Goal: Task Accomplishment & Management: Use online tool/utility

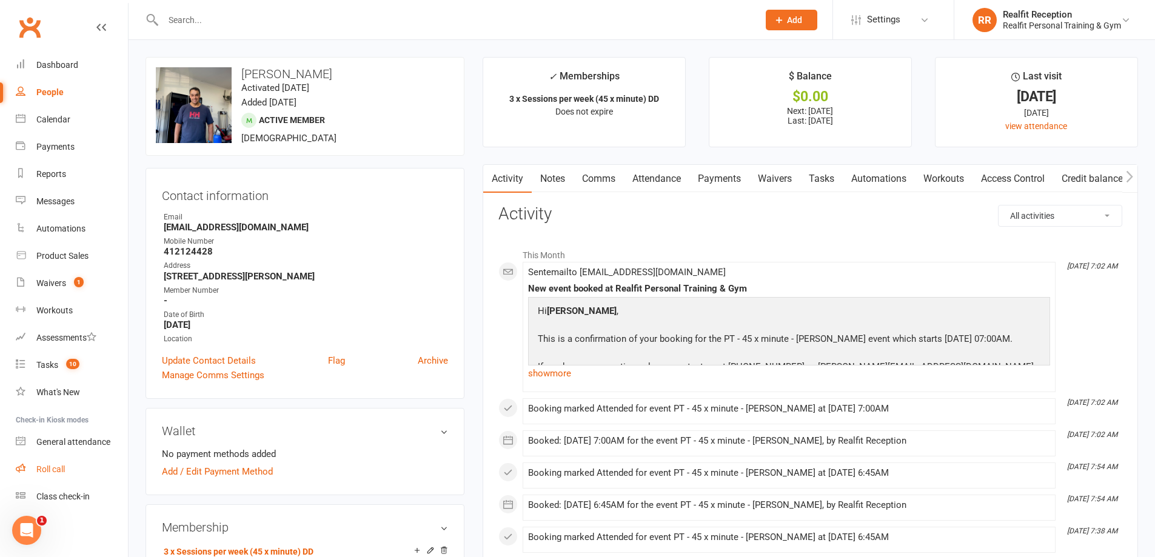
click at [47, 470] on div "Roll call" at bounding box center [50, 469] width 28 height 10
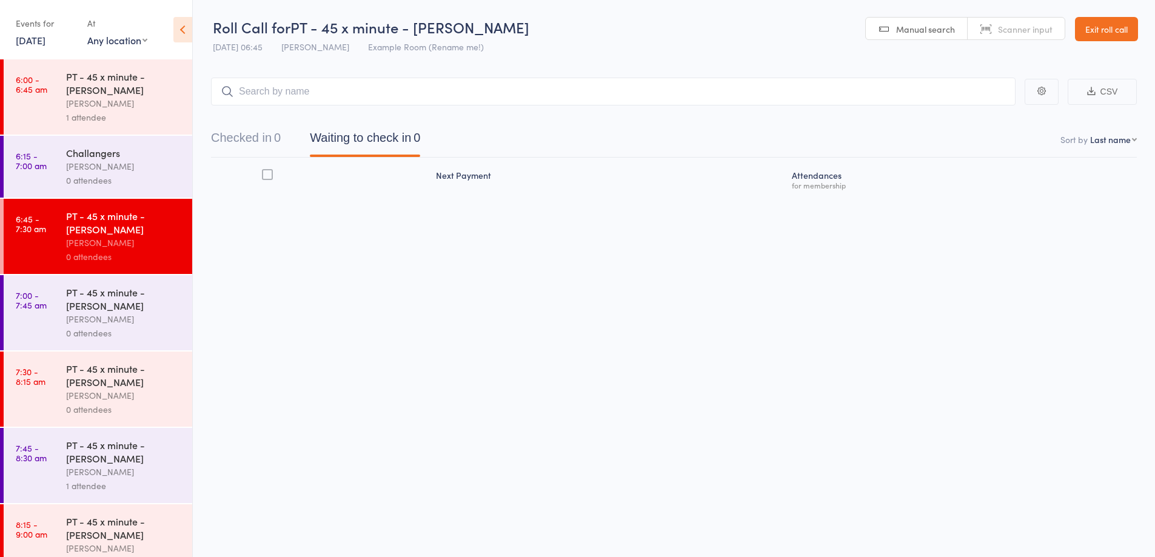
click at [339, 92] on input "search" at bounding box center [613, 92] width 804 height 28
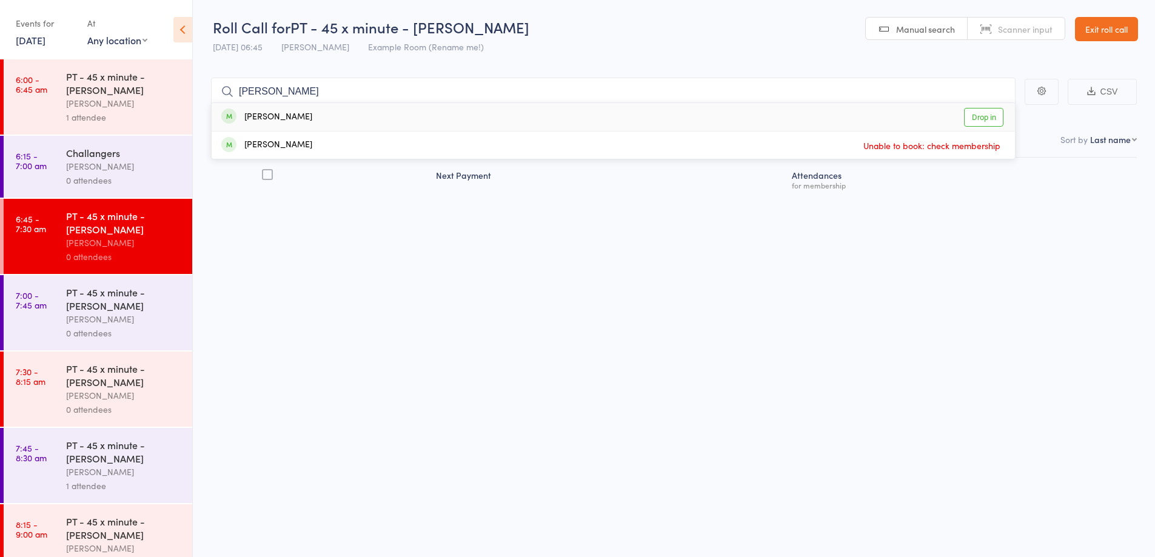
type input "gilles"
click at [349, 124] on div "Gilles Arlove Drop in" at bounding box center [613, 117] width 803 height 28
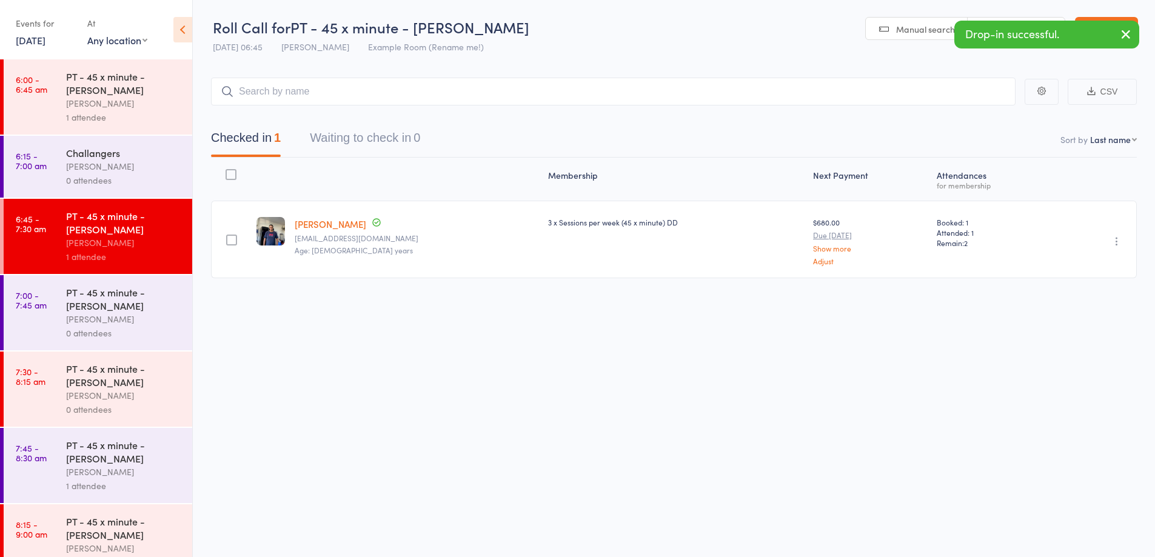
click at [150, 122] on div "1 attendee" at bounding box center [124, 117] width 116 height 14
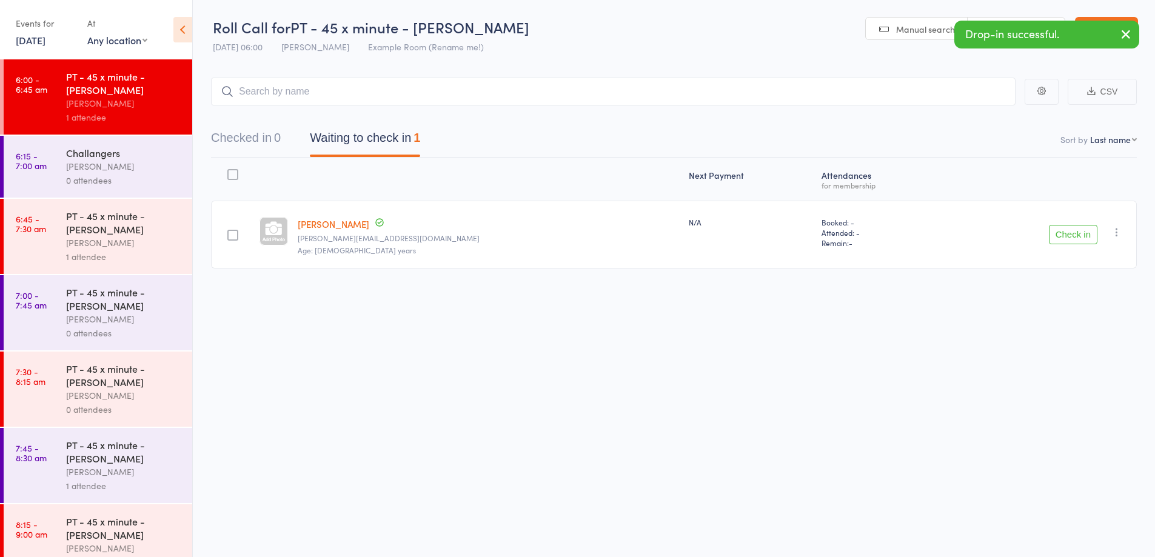
click at [264, 96] on input "search" at bounding box center [613, 92] width 804 height 28
click at [1082, 240] on button "Check in" at bounding box center [1073, 234] width 48 height 19
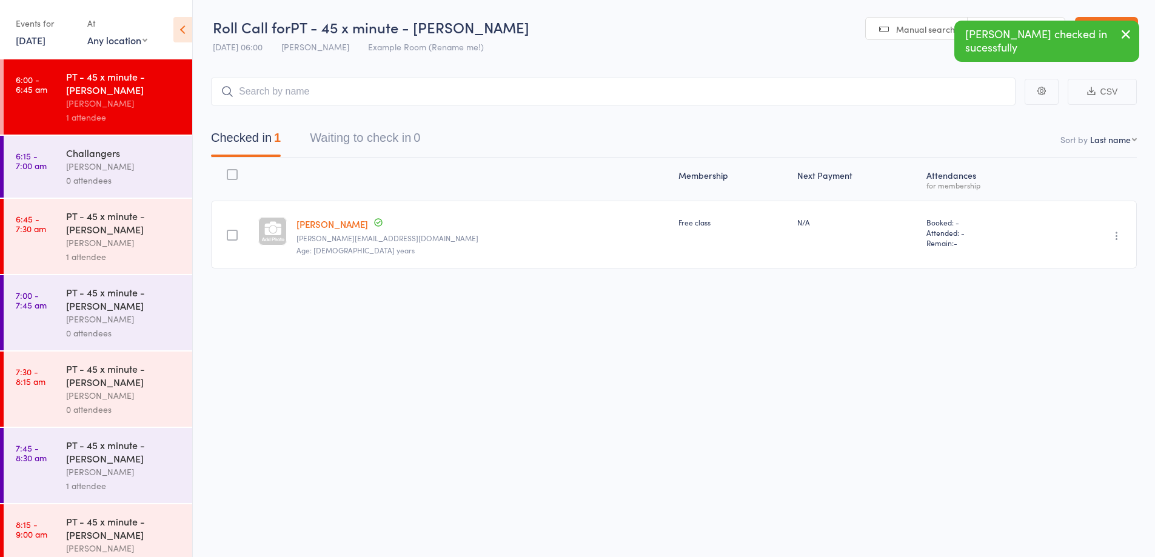
click at [147, 189] on div "Challangers Audery Perera 0 attendees" at bounding box center [129, 167] width 126 height 62
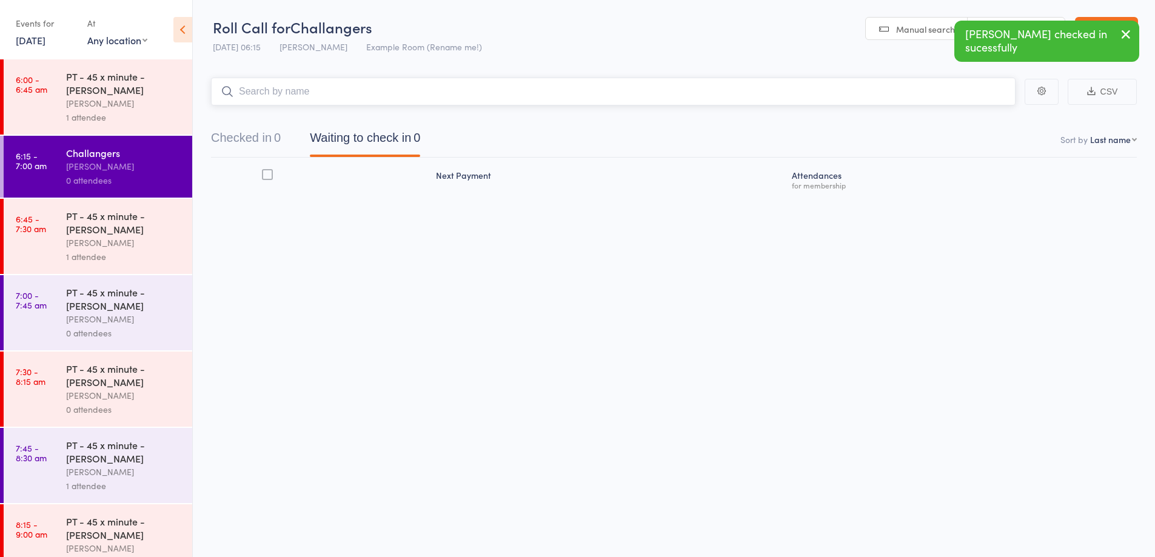
click at [315, 96] on input "search" at bounding box center [613, 92] width 804 height 28
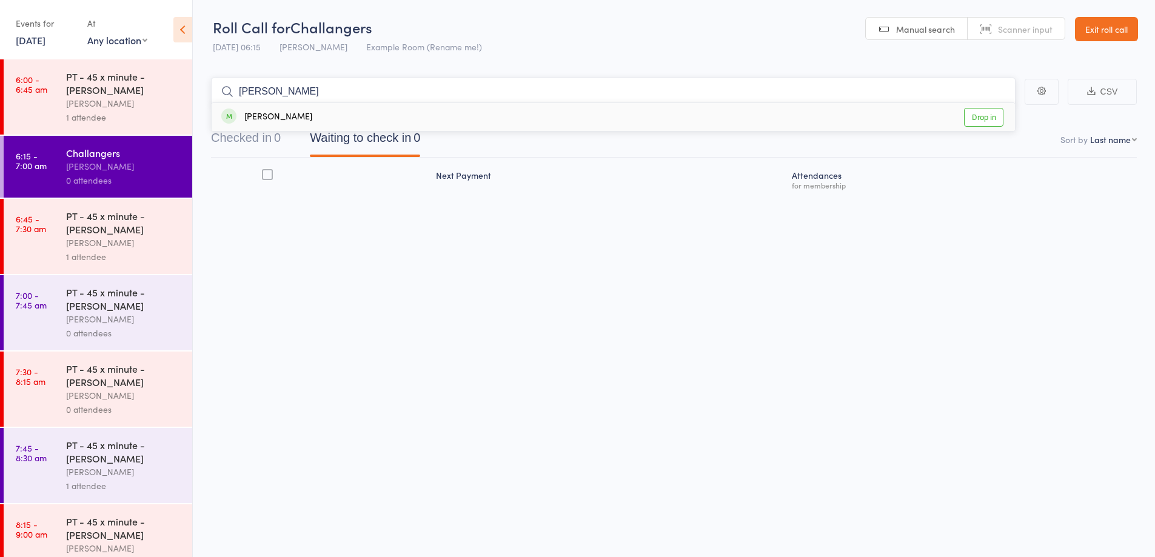
type input "kylie"
click at [301, 119] on div "Kylie Omarjee Drop in" at bounding box center [613, 117] width 803 height 28
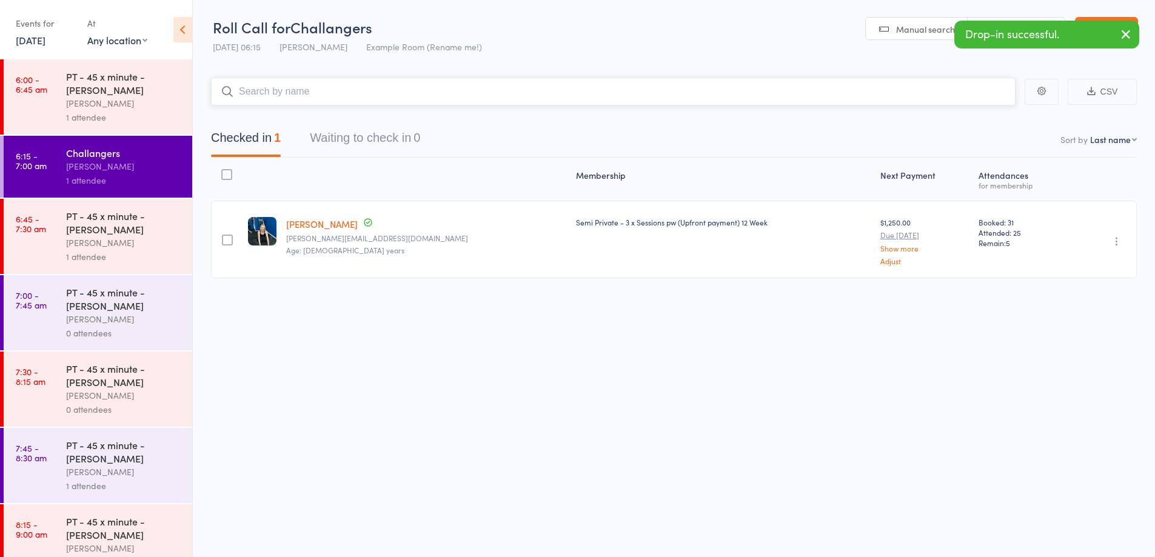
click at [250, 93] on input "search" at bounding box center [613, 92] width 804 height 28
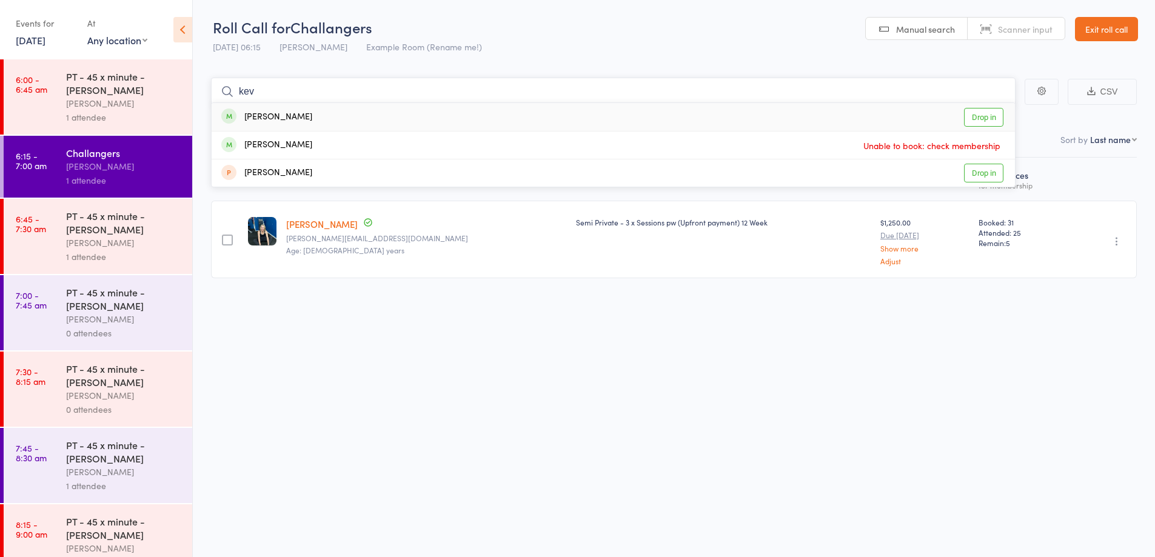
type input "kev"
click at [300, 120] on div "Kevin Li Drop in" at bounding box center [613, 117] width 803 height 28
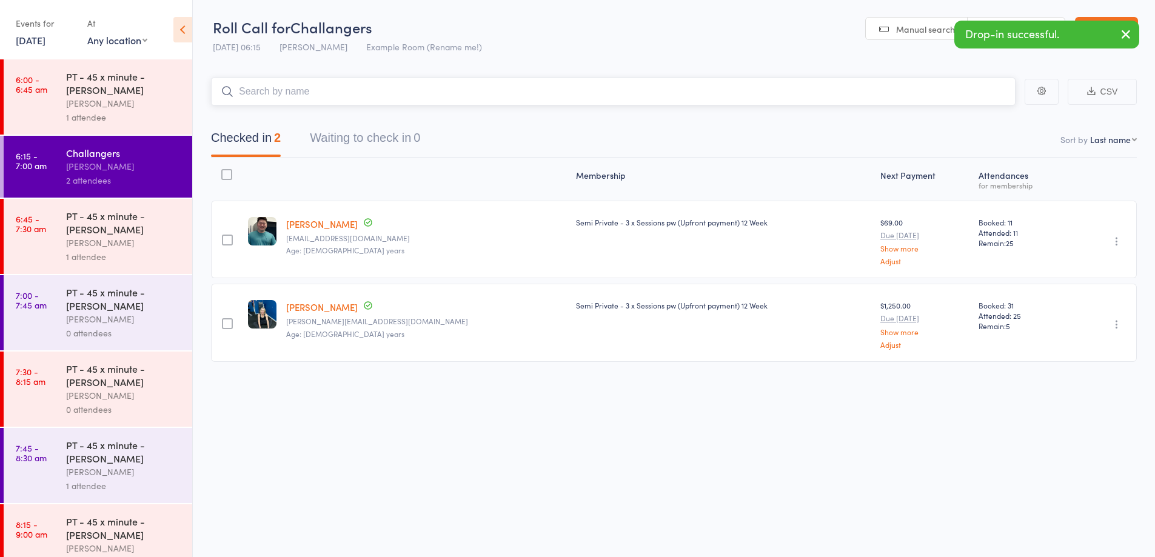
click at [304, 95] on input "search" at bounding box center [613, 92] width 804 height 28
type input "frances"
click at [297, 113] on div "Frances Adamas" at bounding box center [266, 117] width 91 height 14
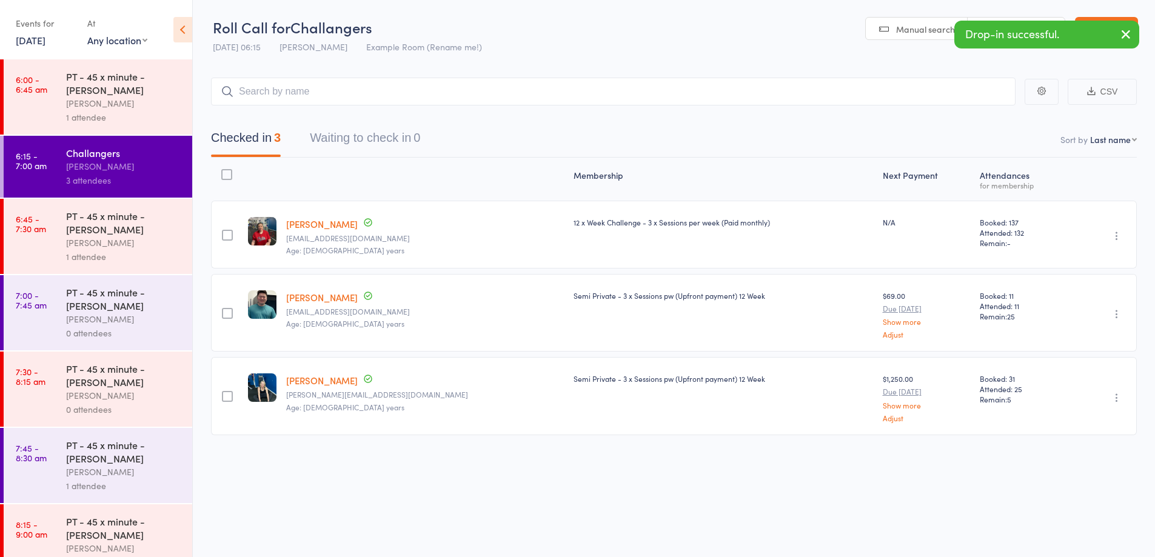
click at [156, 338] on div "0 attendees" at bounding box center [124, 333] width 116 height 14
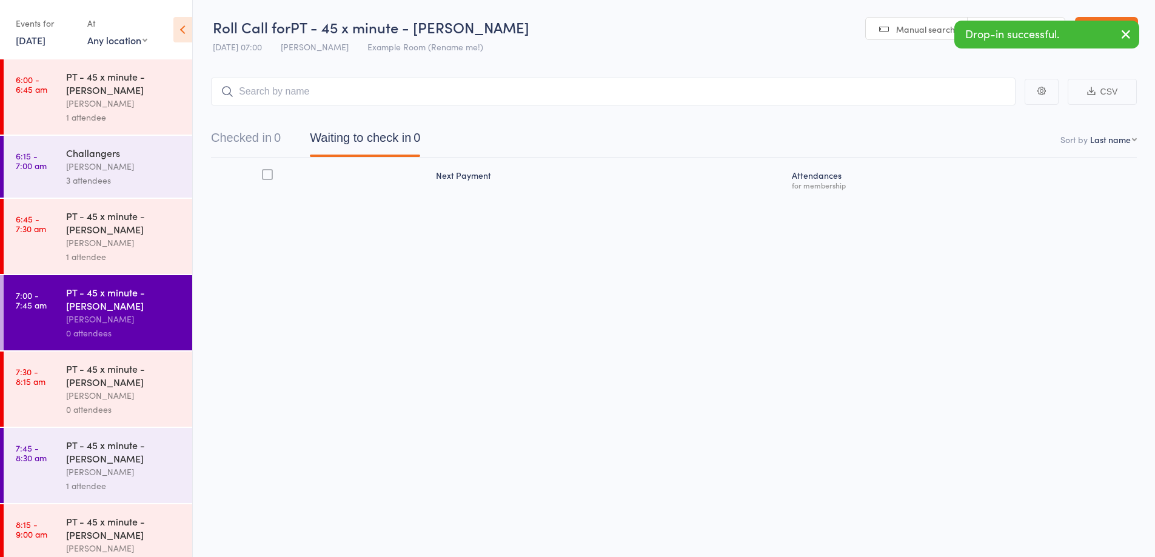
click at [675, 90] on input "search" at bounding box center [613, 92] width 804 height 28
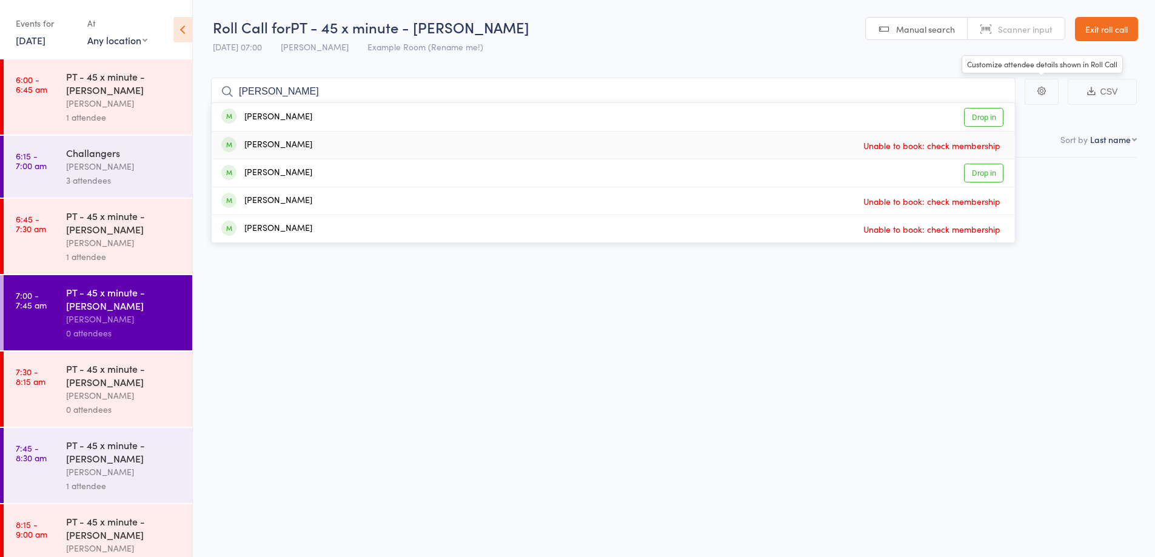
type input "katie"
click at [1102, 35] on link "Exit roll call" at bounding box center [1106, 29] width 63 height 24
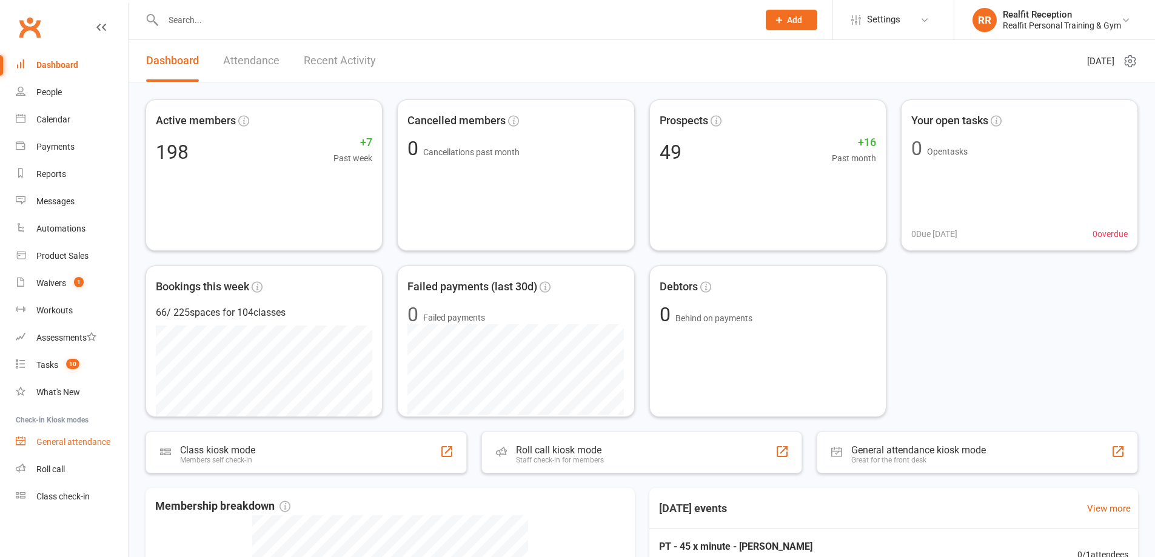
click at [62, 438] on div "General attendance" at bounding box center [73, 442] width 74 height 10
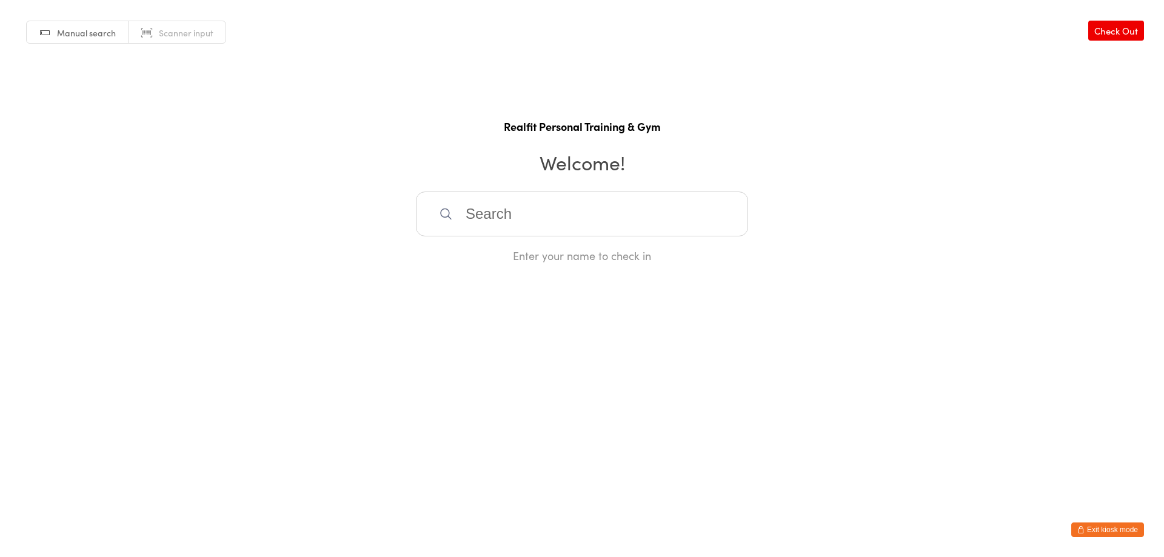
click at [516, 216] on input "search" at bounding box center [582, 214] width 332 height 45
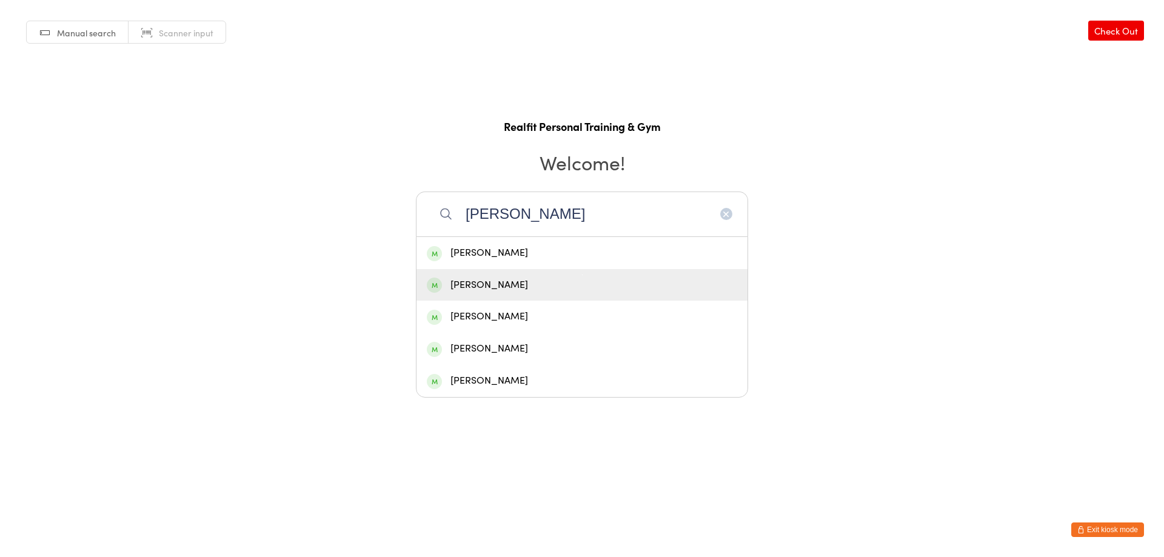
type input "katie"
click at [534, 292] on div "Katie Vinck" at bounding box center [582, 285] width 310 height 16
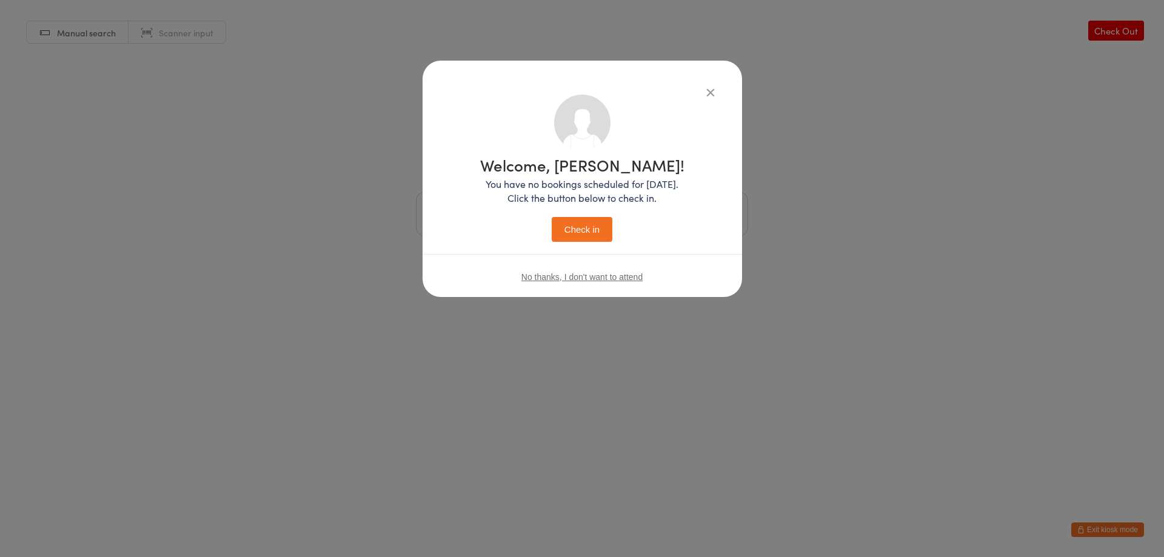
click at [577, 233] on button "Check in" at bounding box center [582, 229] width 61 height 25
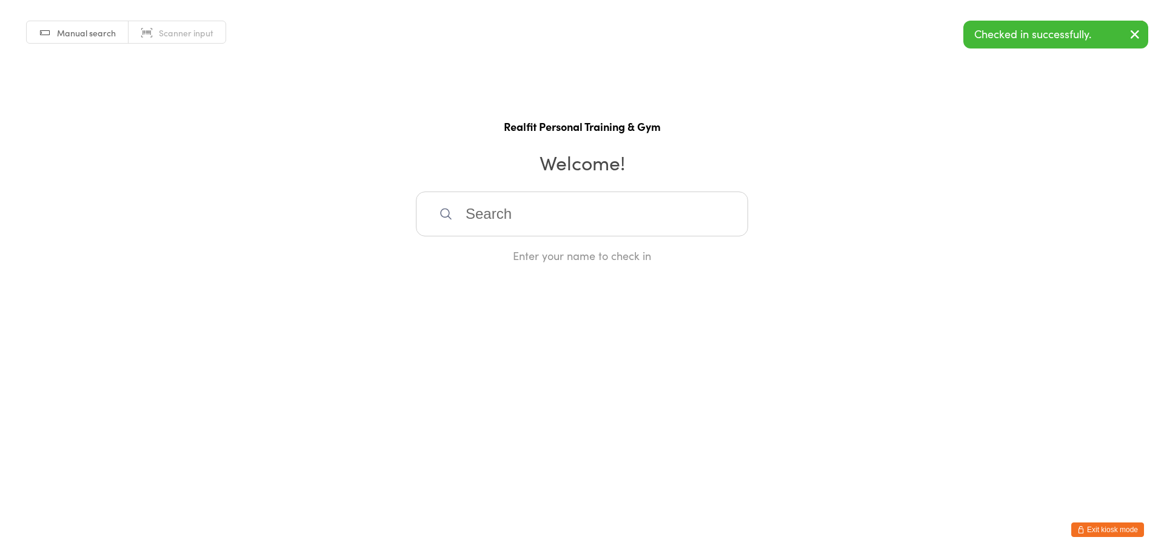
click at [1098, 527] on button "Exit kiosk mode" at bounding box center [1107, 529] width 73 height 15
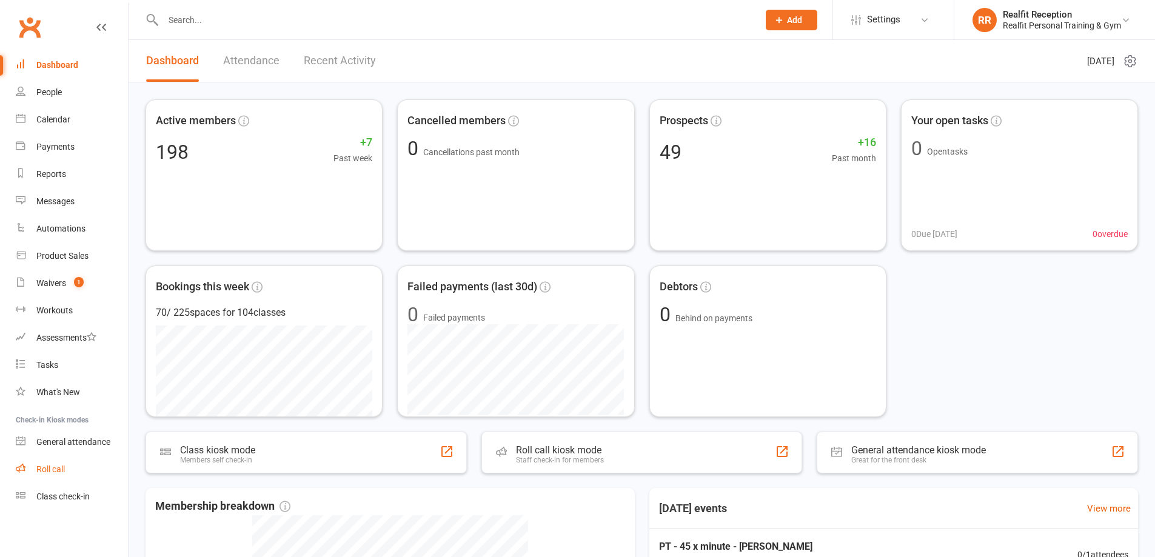
click at [53, 470] on div "Roll call" at bounding box center [50, 469] width 28 height 10
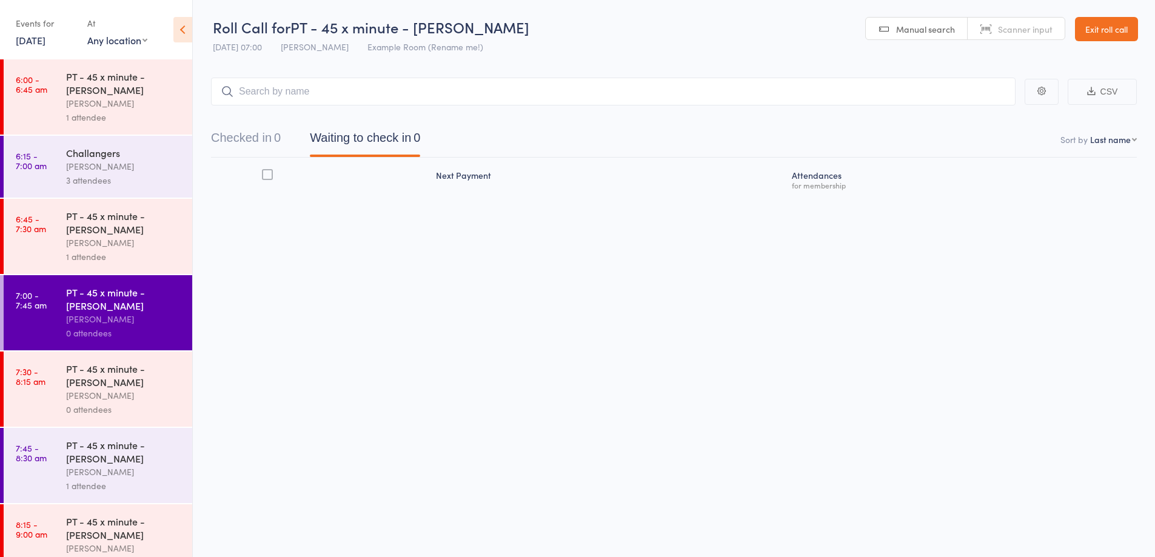
click at [147, 395] on div "David Smethurst" at bounding box center [124, 395] width 116 height 14
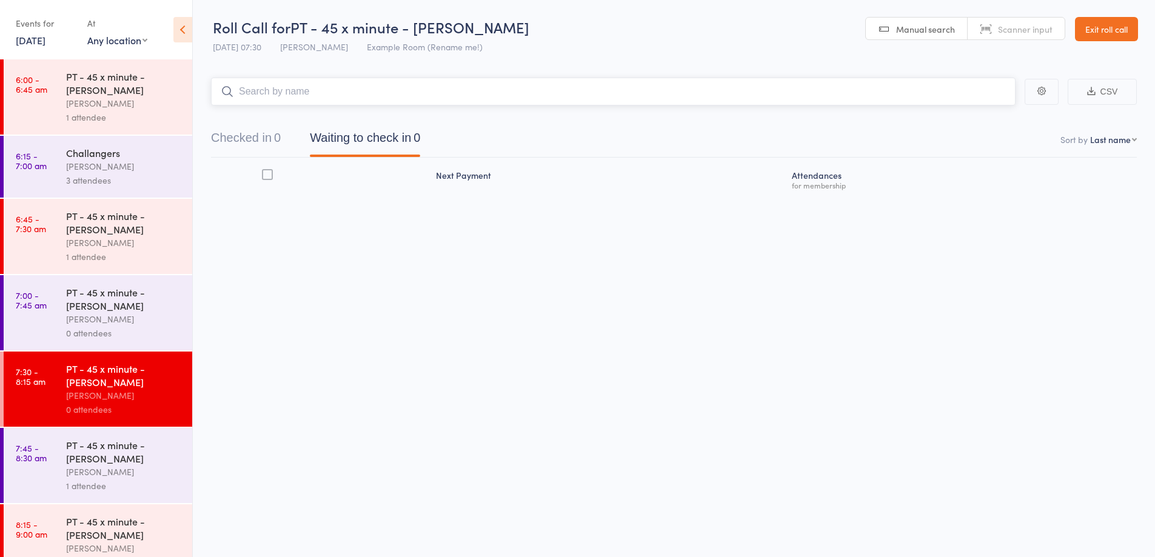
click at [616, 92] on input "search" at bounding box center [613, 92] width 804 height 28
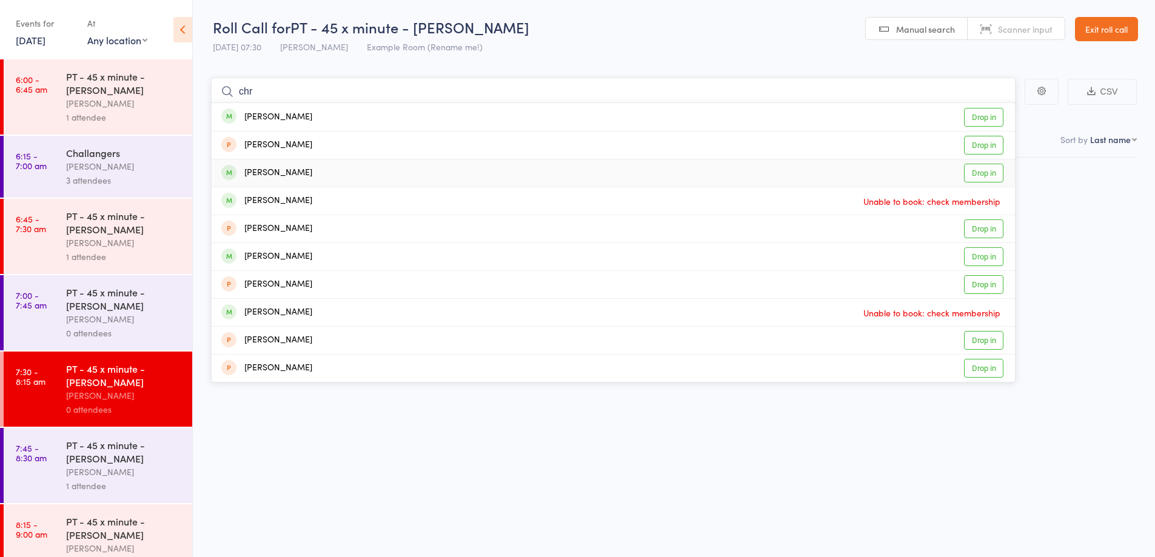
type input "chr"
click at [313, 175] on div "Chris Nielsen Drop in" at bounding box center [613, 172] width 803 height 27
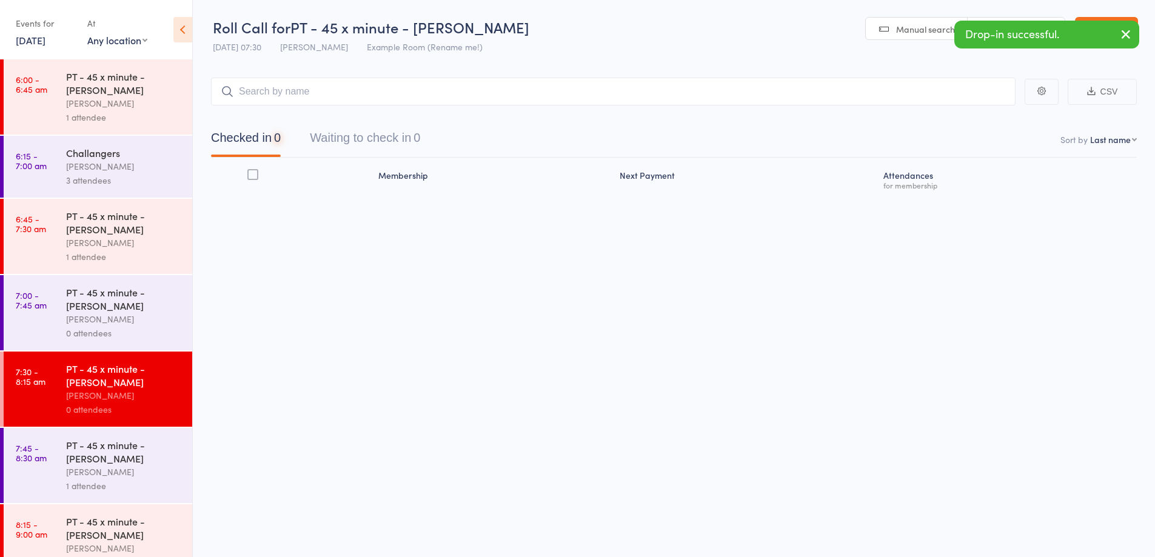
click at [133, 477] on div "Audery Perera" at bounding box center [124, 472] width 116 height 14
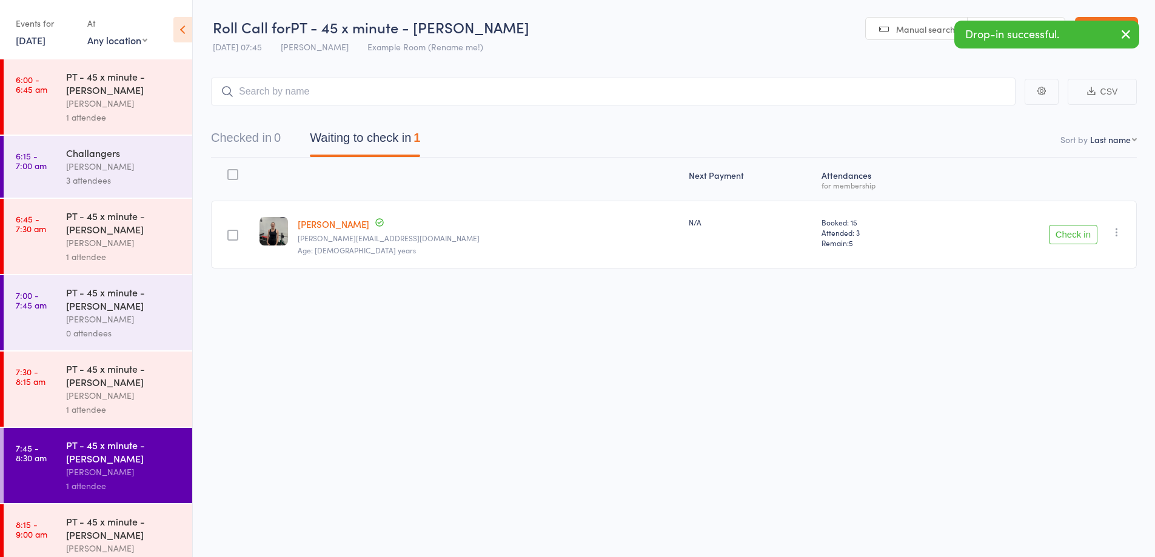
click at [1081, 230] on button "Check in" at bounding box center [1073, 234] width 48 height 19
